Goal: Task Accomplishment & Management: Manage account settings

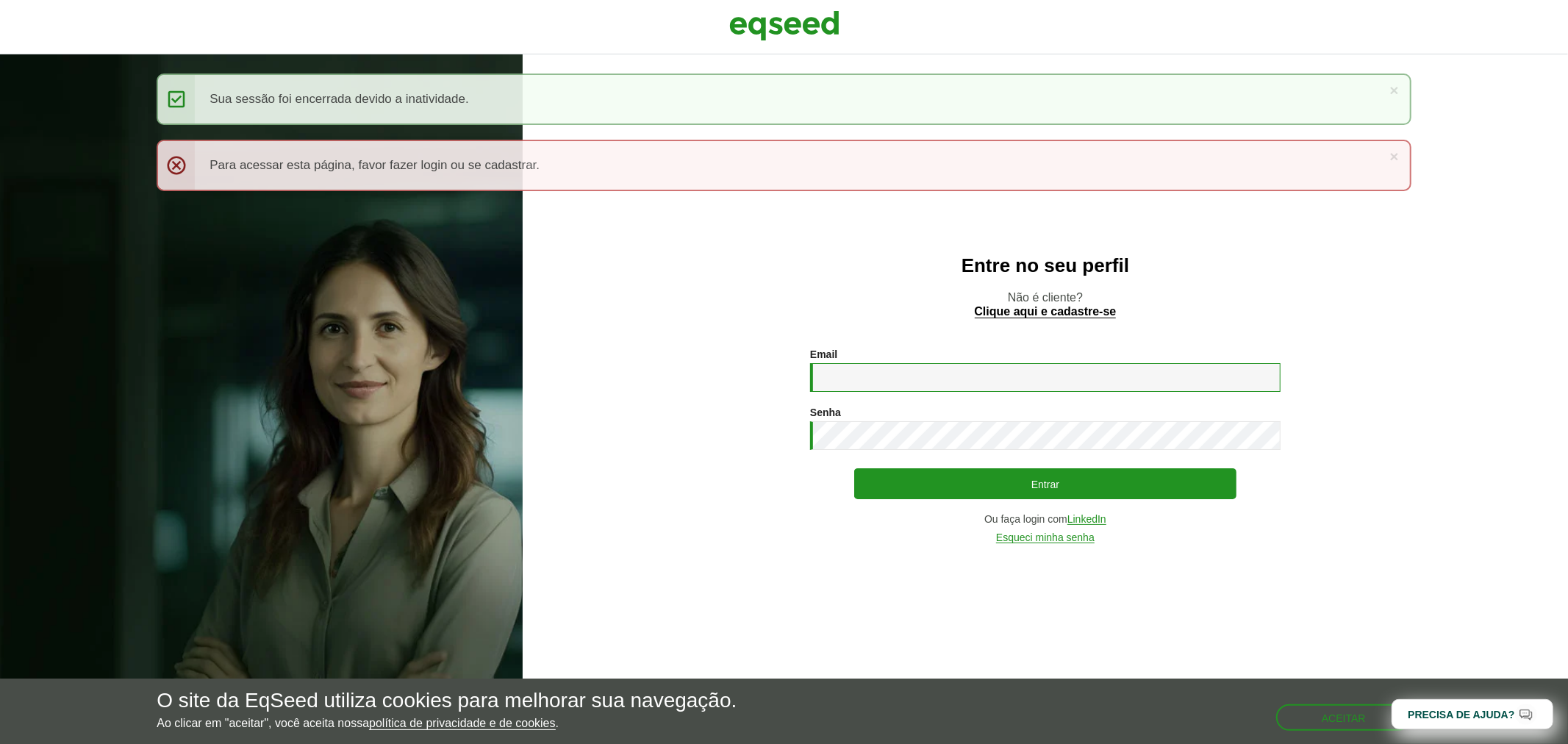
type input "**********"
click at [762, 20] on img at bounding box center [784, 26] width 110 height 37
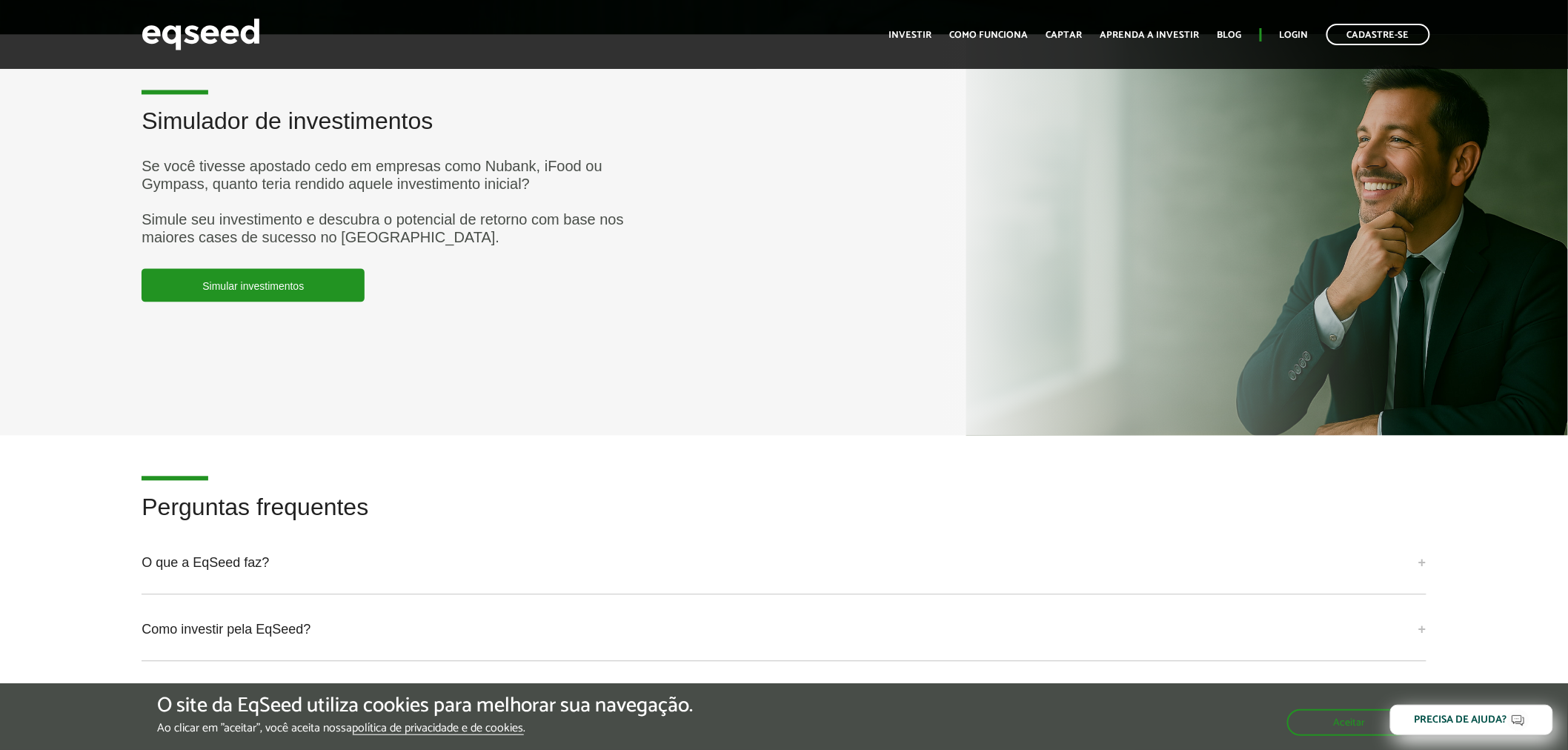
scroll to position [3623, 0]
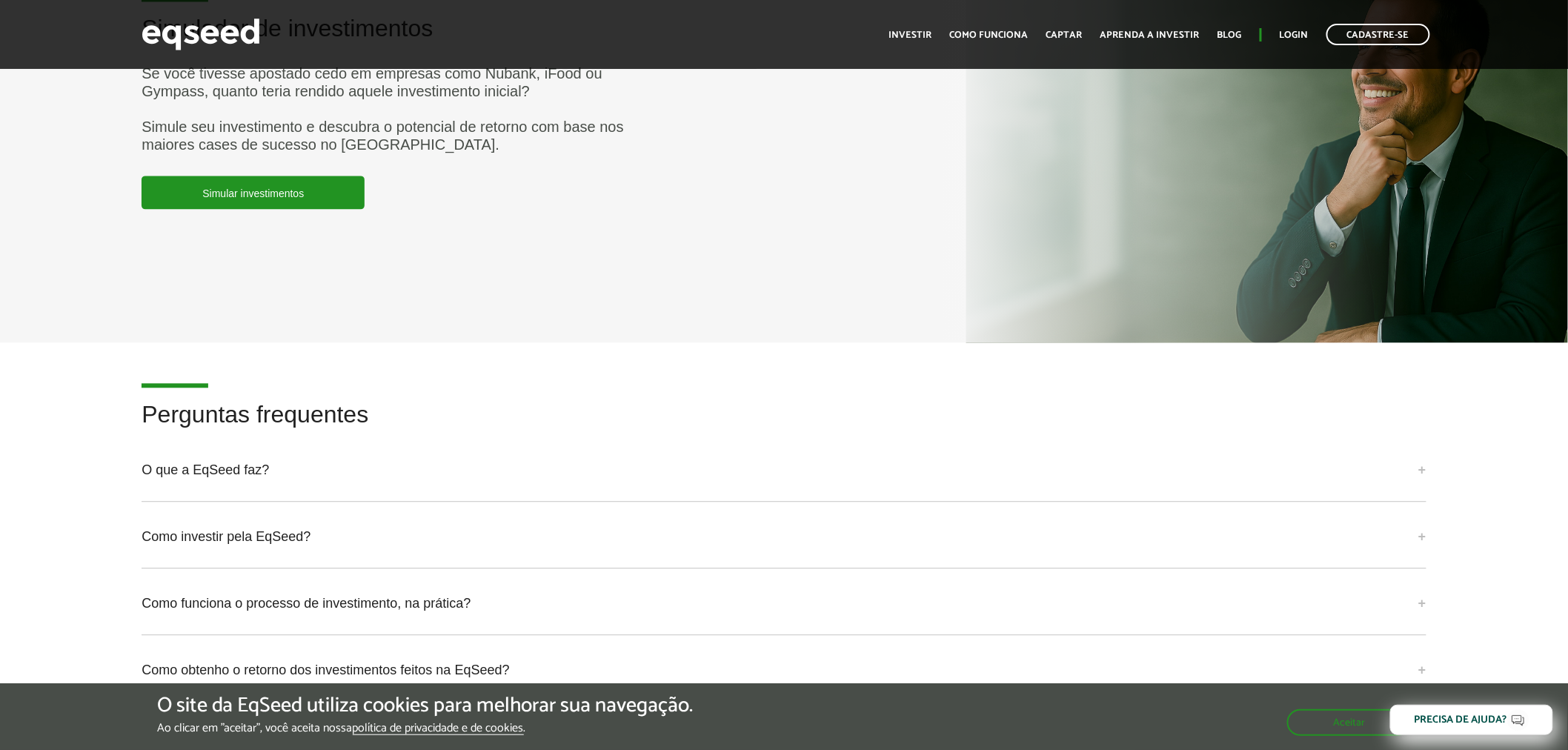
click at [314, 201] on article "Simulador de investimentos Se você tivesse apostado cedo em empresas como Nuban…" at bounding box center [784, 141] width 1568 height 400
click at [309, 192] on link "Simular investimentos" at bounding box center [252, 192] width 223 height 33
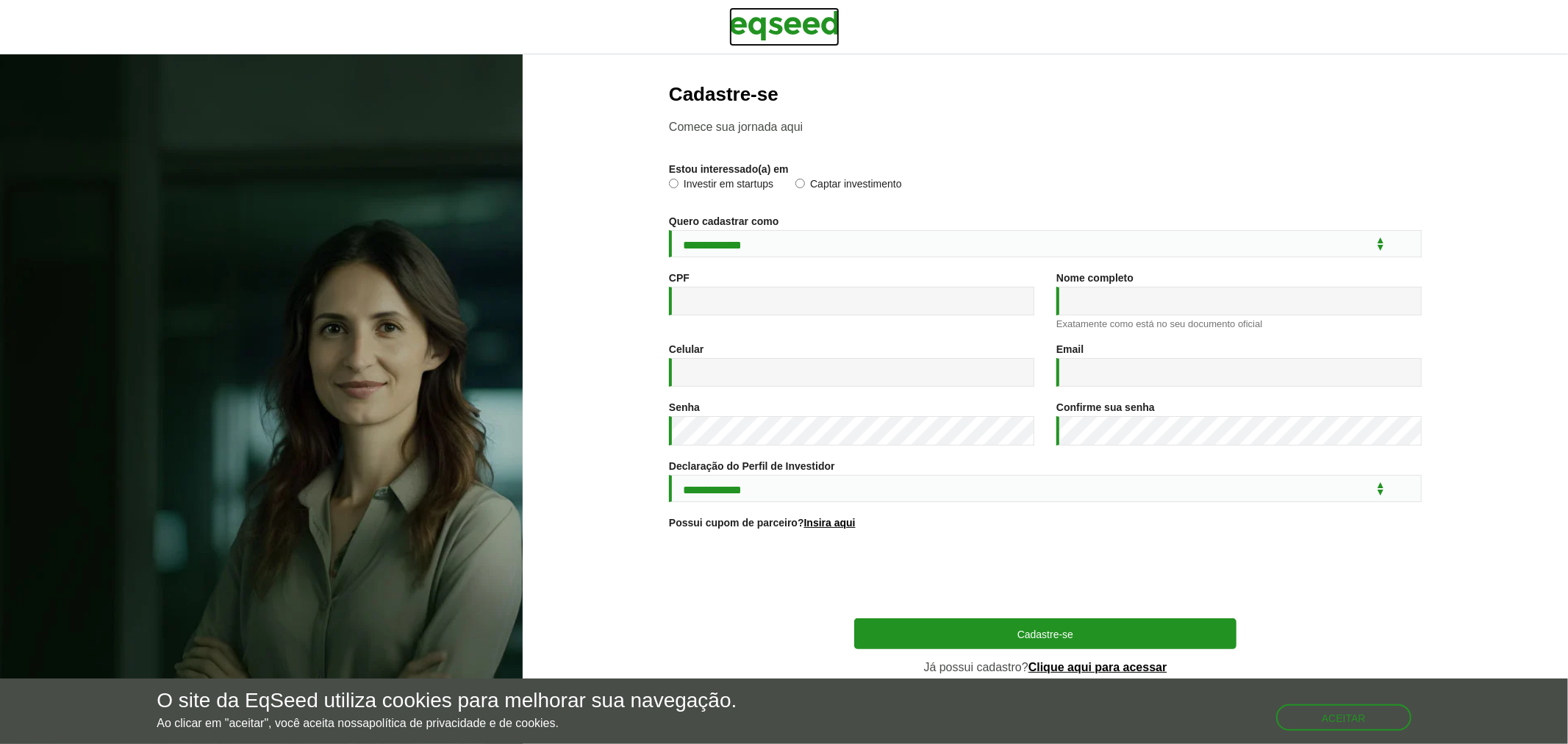
click at [762, 18] on img at bounding box center [784, 26] width 110 height 37
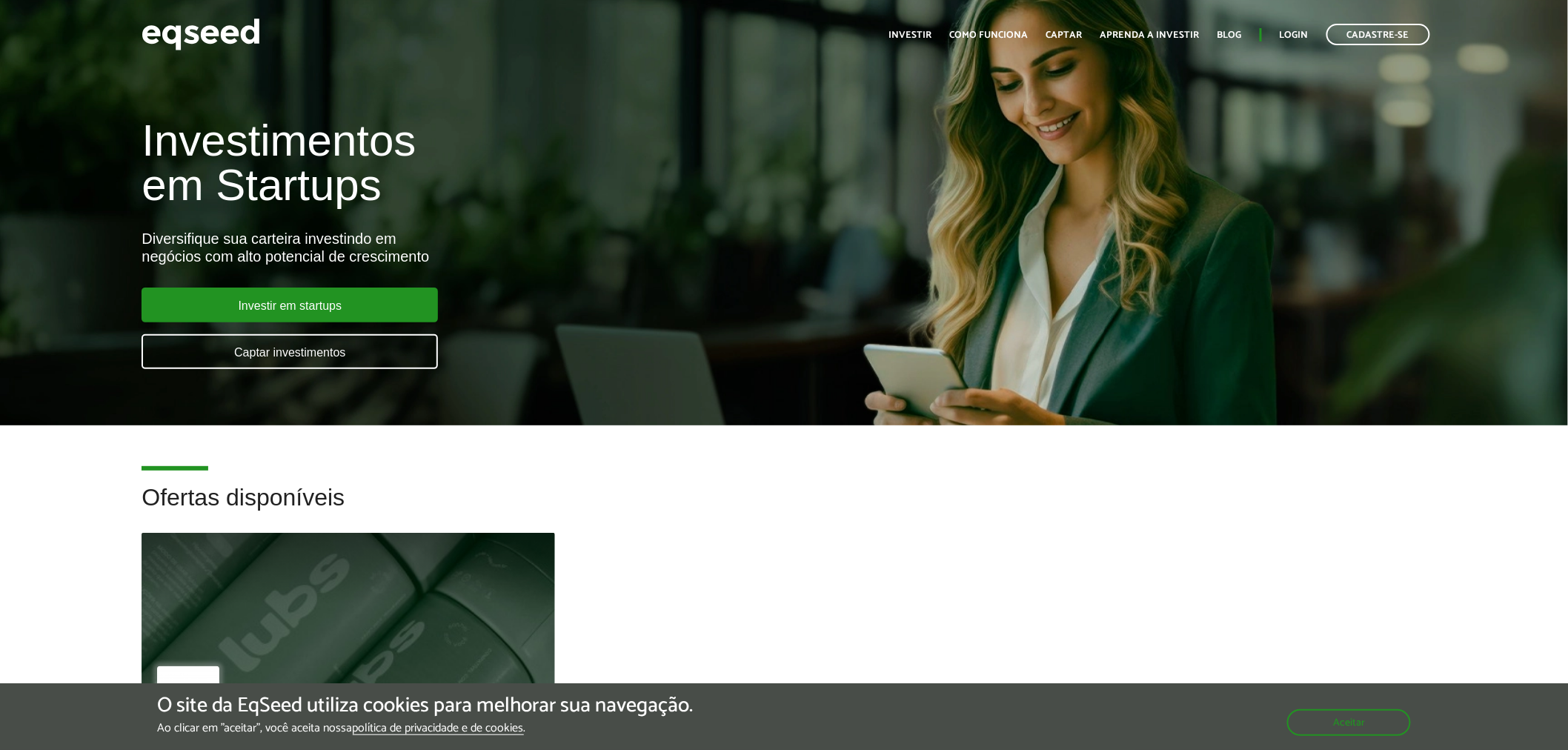
click at [1299, 25] on ul "Início Investir Como funciona Captar Aprenda a investir Blog Login Cadastre-se" at bounding box center [1160, 35] width 556 height 22
click at [1295, 31] on link "Login" at bounding box center [1293, 35] width 29 height 9
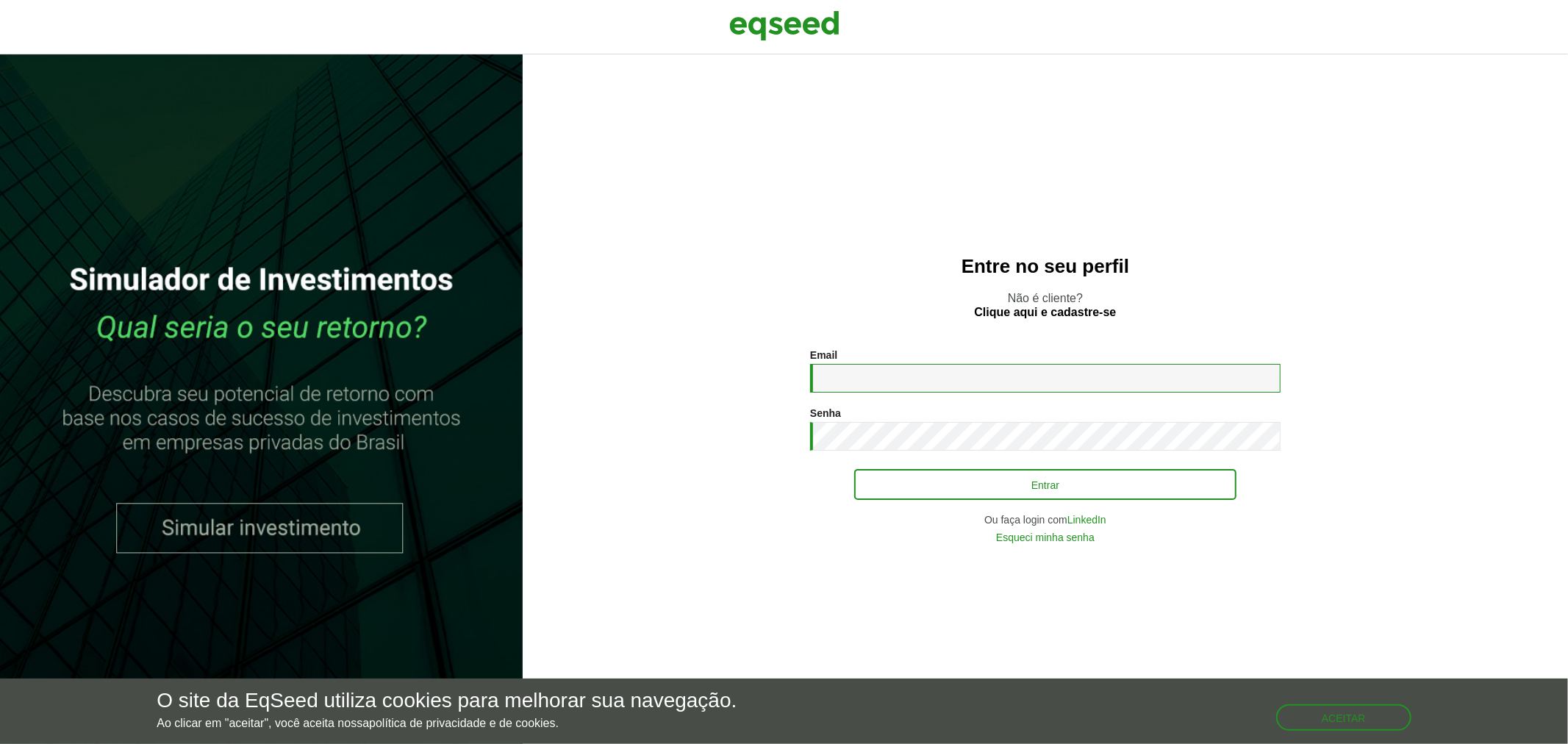
type input "**********"
click at [1002, 483] on button "Entrar" at bounding box center [1045, 484] width 382 height 28
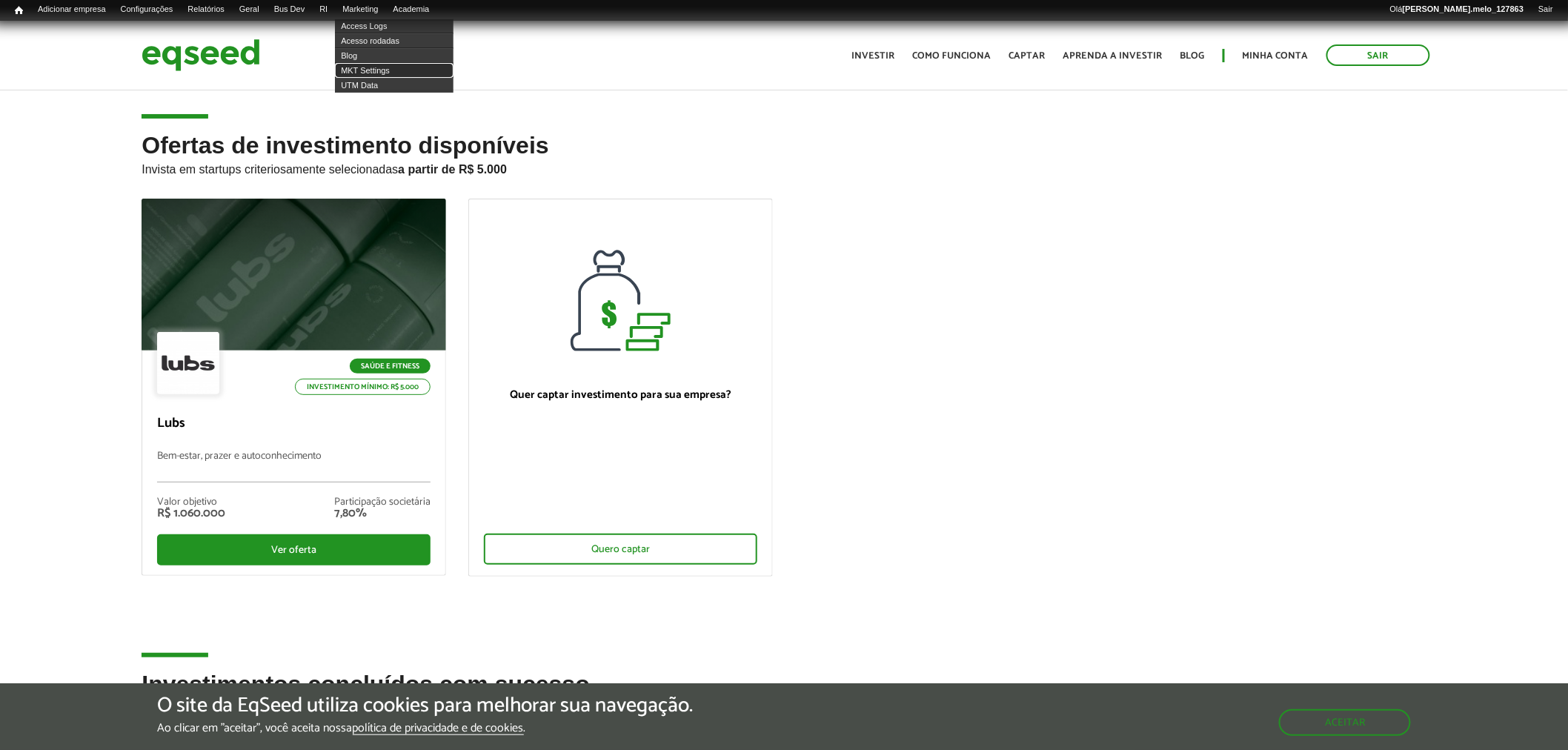
click at [395, 73] on link "MKT Settings" at bounding box center [395, 70] width 119 height 15
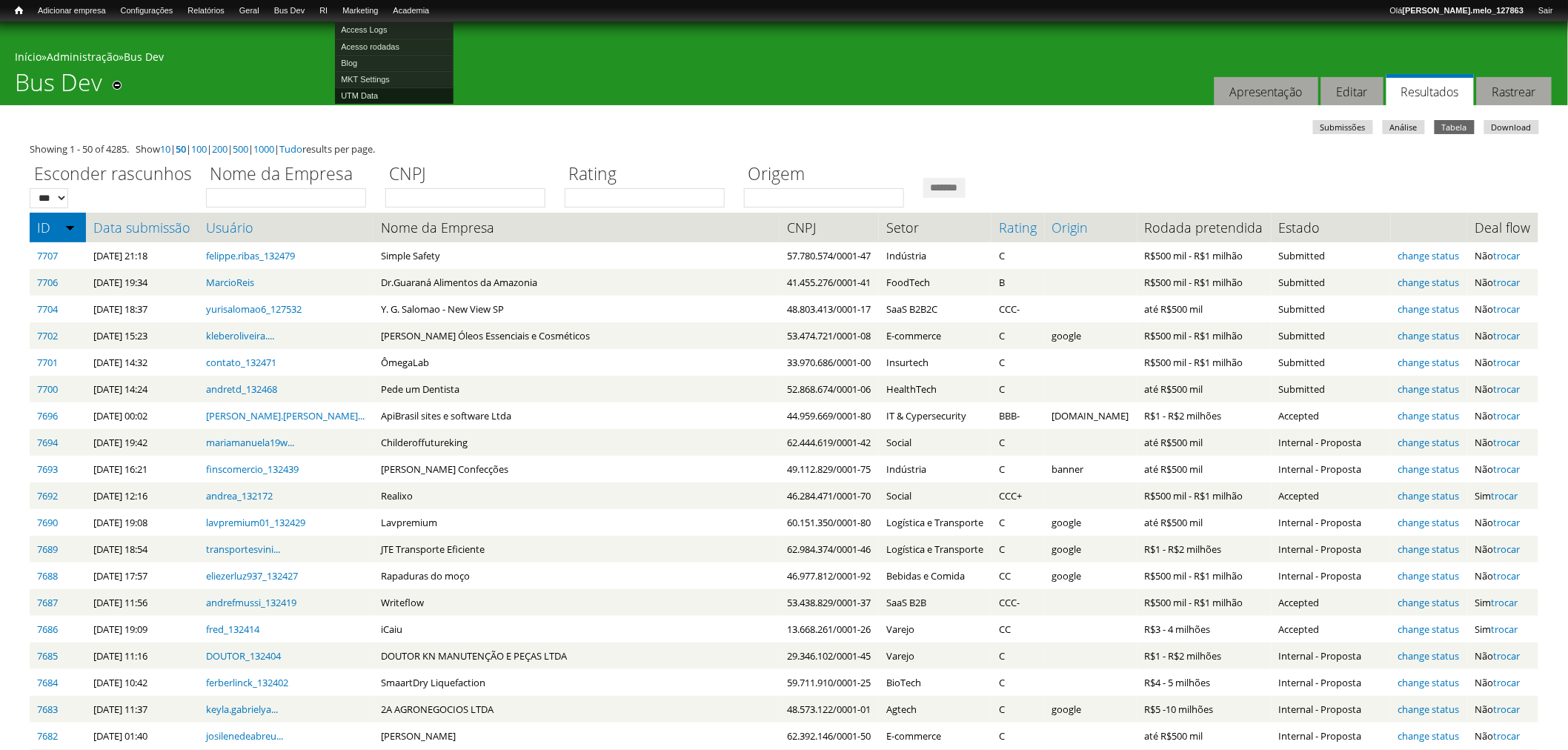
click at [380, 95] on link "UTM Data" at bounding box center [395, 95] width 119 height 16
